Goal: Task Accomplishment & Management: Use online tool/utility

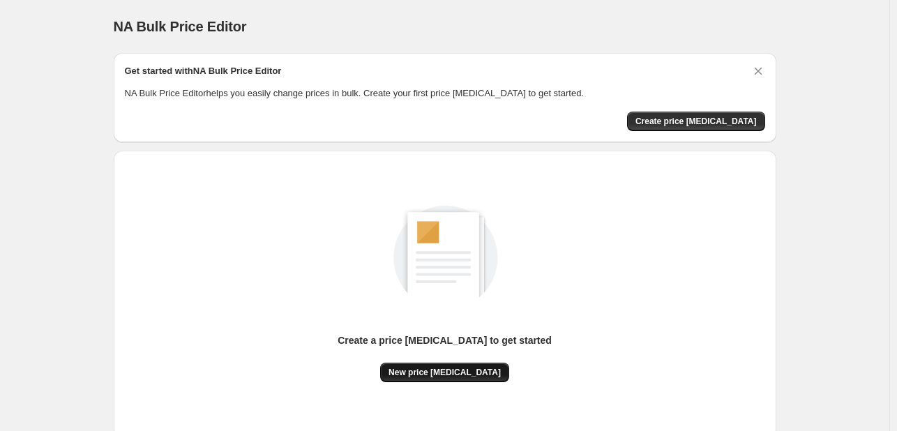
click at [441, 369] on span "New price [MEDICAL_DATA]" at bounding box center [445, 372] width 112 height 11
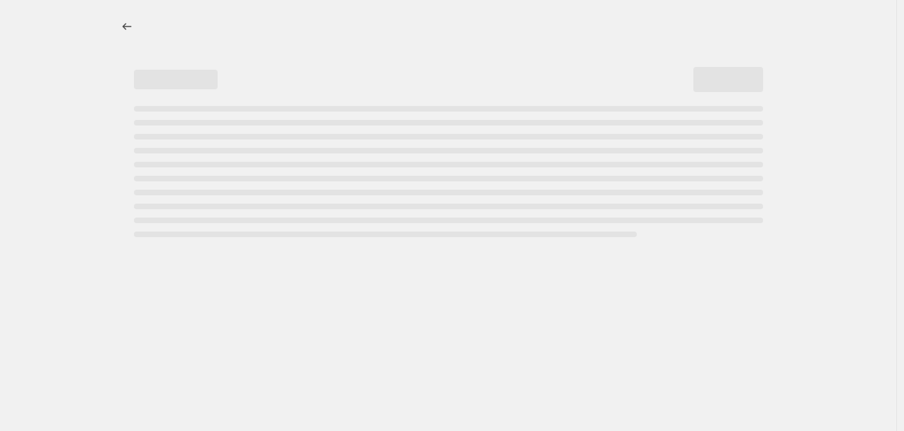
select select "percentage"
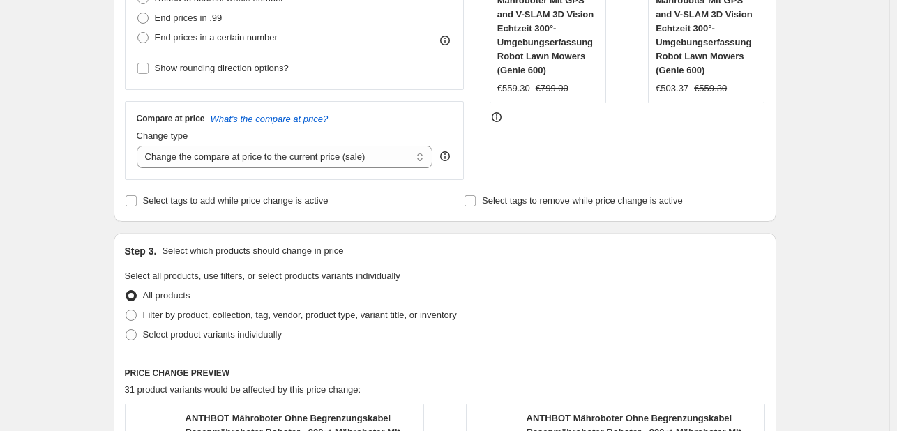
scroll to position [279, 0]
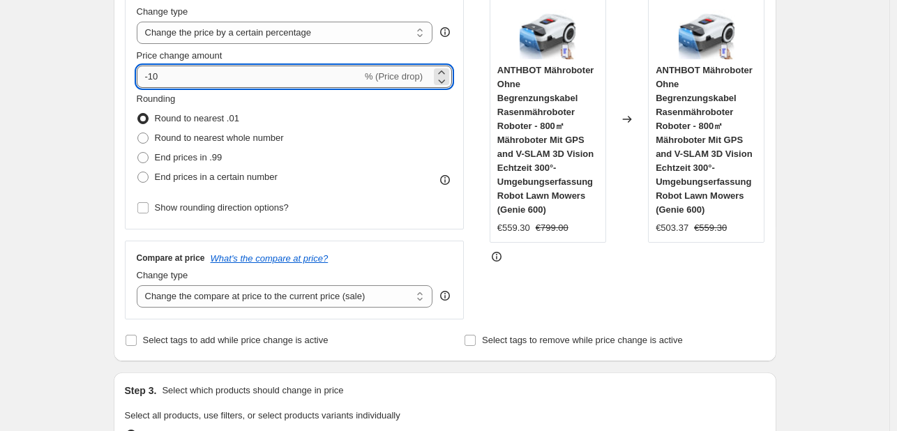
drag, startPoint x: 167, startPoint y: 77, endPoint x: 159, endPoint y: 81, distance: 8.7
click at [159, 81] on input "-10" at bounding box center [249, 77] width 225 height 22
click at [152, 84] on input "-10" at bounding box center [249, 77] width 225 height 22
drag, startPoint x: 179, startPoint y: 75, endPoint x: 151, endPoint y: 85, distance: 29.8
click at [151, 85] on input "-10" at bounding box center [249, 77] width 225 height 22
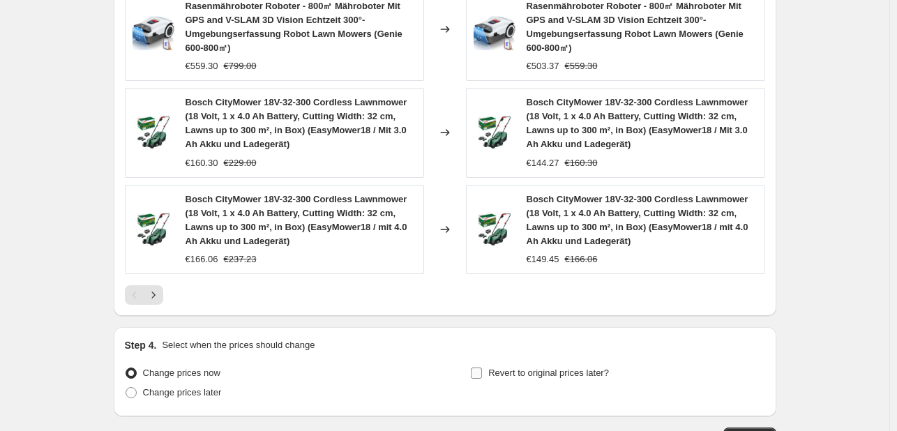
scroll to position [1167, 0]
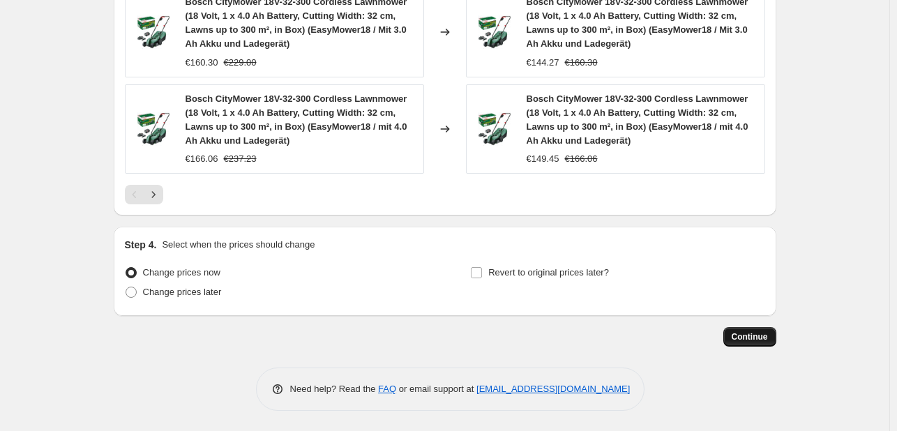
type input "-30"
click at [754, 328] on button "Continue" at bounding box center [750, 337] width 53 height 20
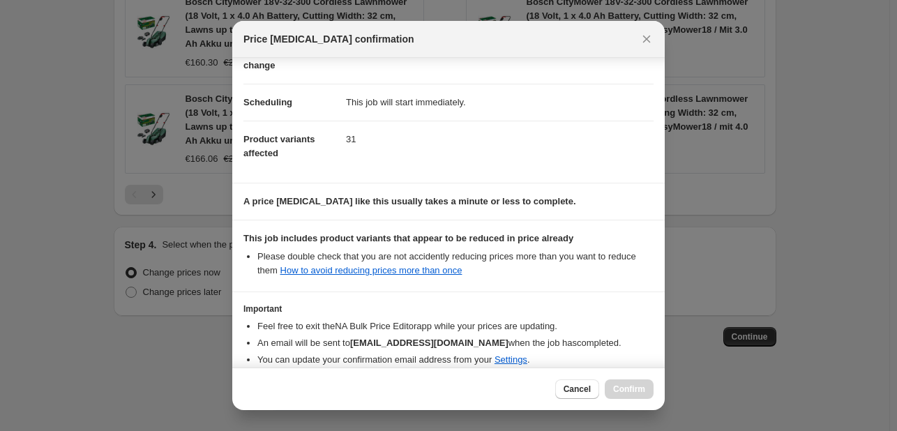
scroll to position [155, 0]
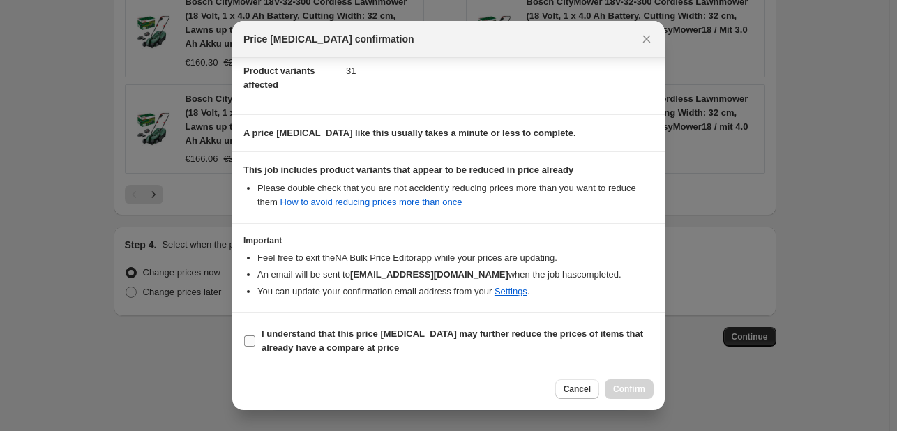
click at [253, 341] on input "I understand that this price [MEDICAL_DATA] may further reduce the prices of it…" at bounding box center [249, 341] width 11 height 11
checkbox input "true"
click at [627, 389] on span "Confirm" at bounding box center [629, 389] width 32 height 11
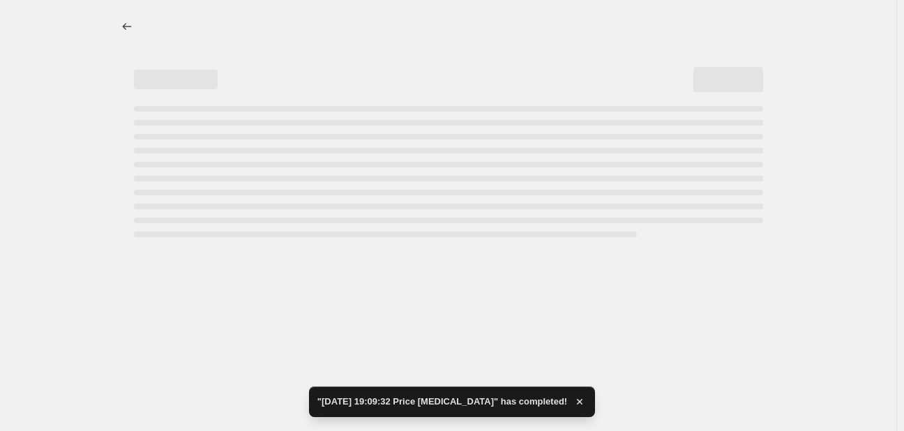
select select "percentage"
